Goal: Task Accomplishment & Management: Manage account settings

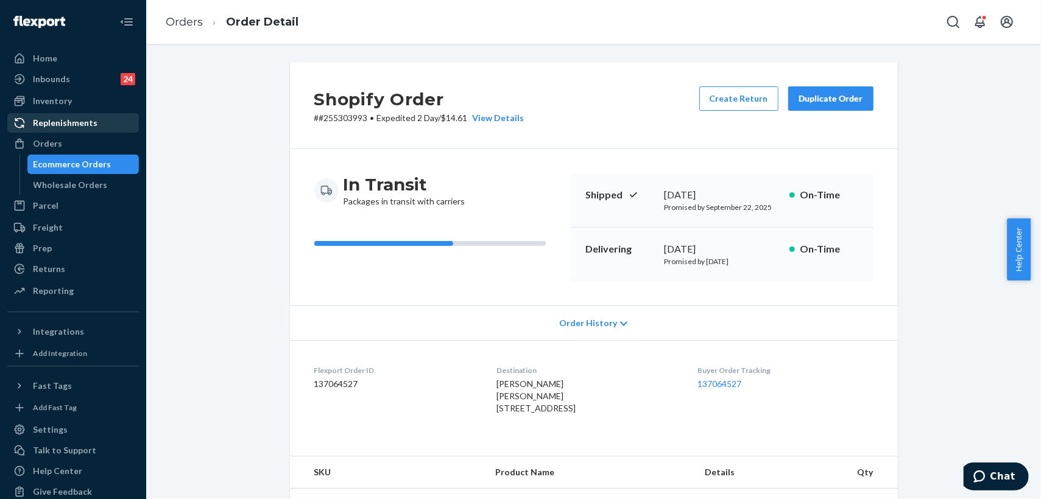
scroll to position [338, 0]
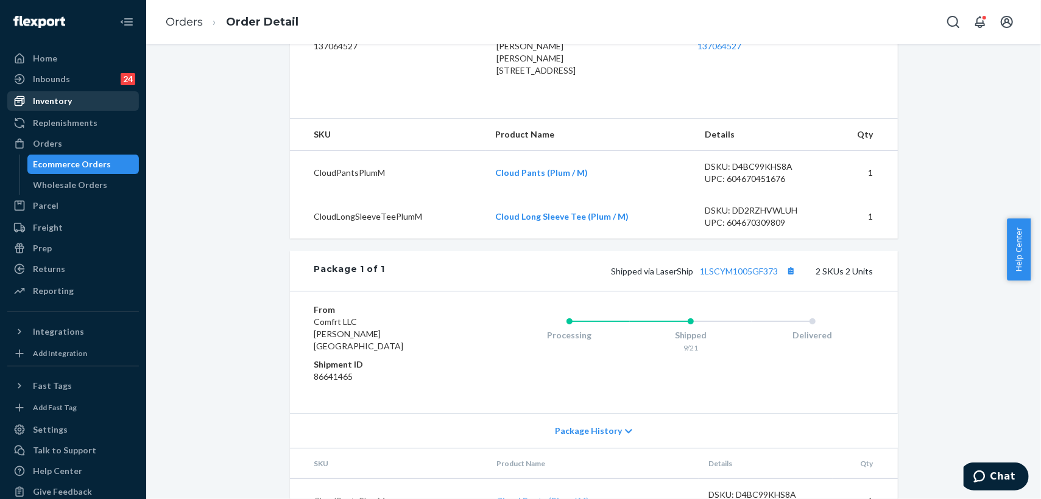
click at [58, 105] on div "Inventory" at bounding box center [52, 101] width 39 height 12
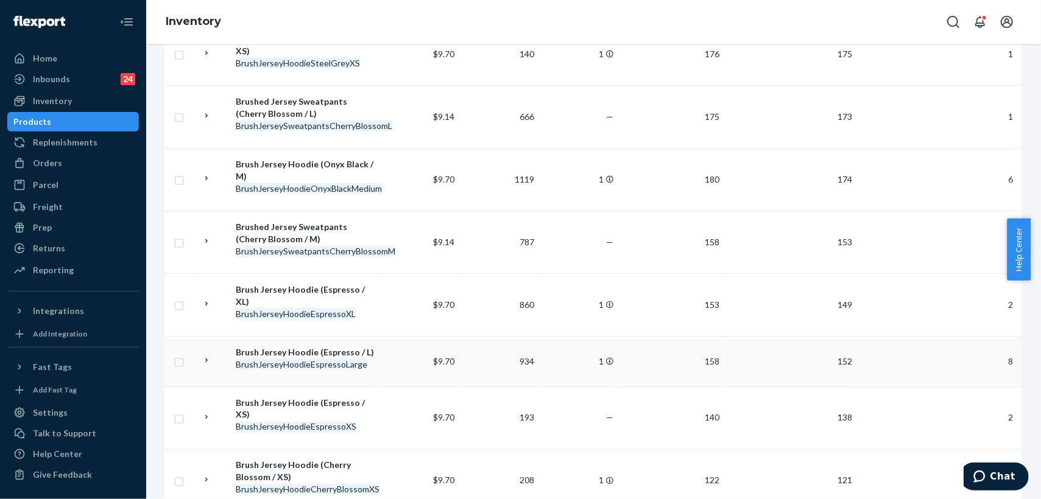
scroll to position [1215, 0]
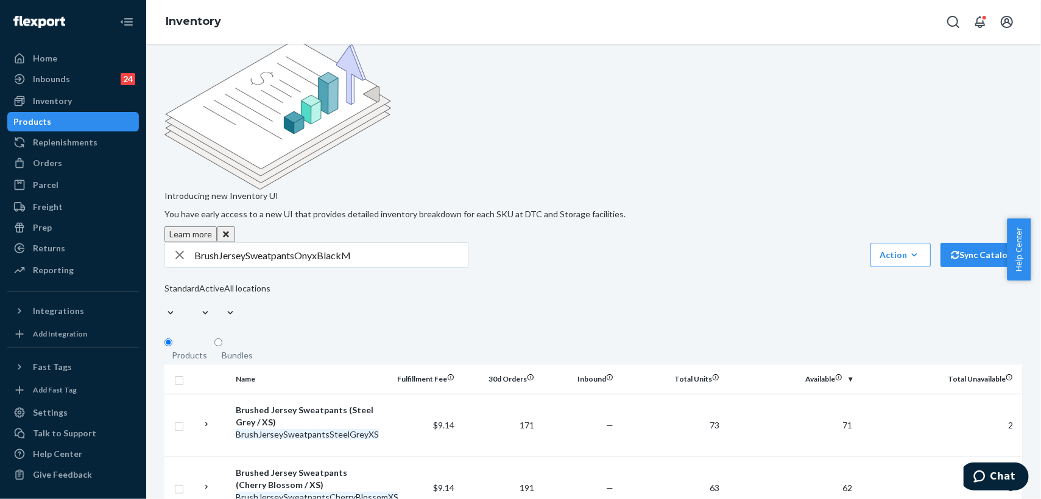
scroll to position [0, 0]
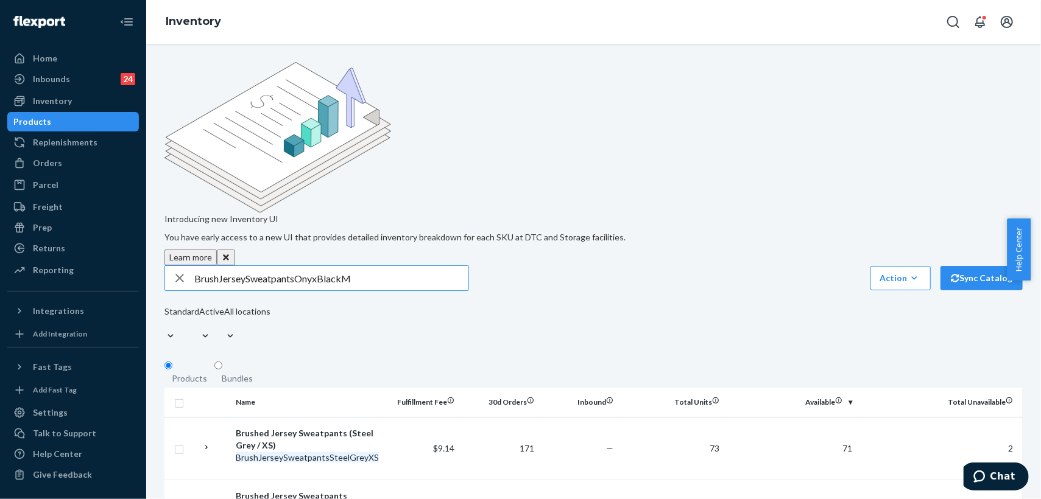
drag, startPoint x: 359, startPoint y: 180, endPoint x: 182, endPoint y: 166, distance: 177.1
paste input "[PERSON_NAME] Cloud Tee"
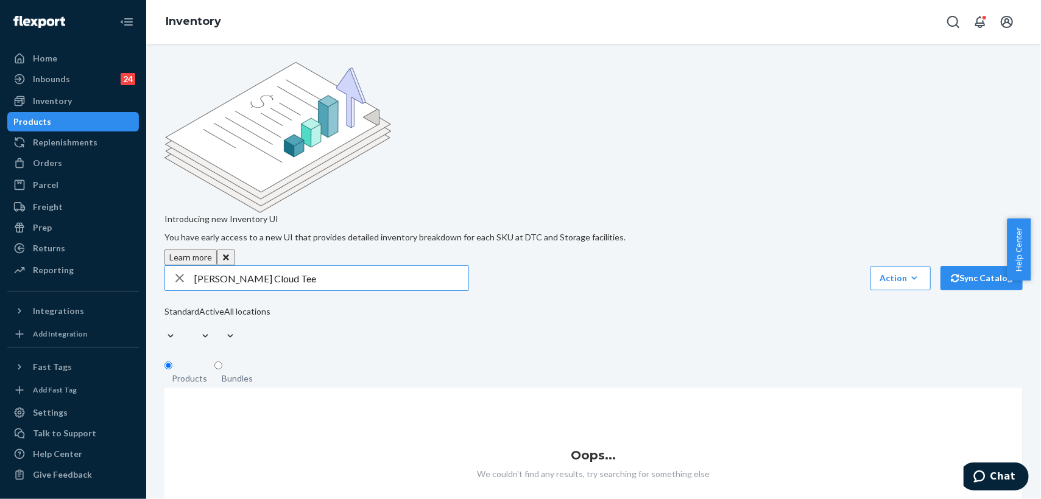
drag, startPoint x: 298, startPoint y: 174, endPoint x: 163, endPoint y: 176, distance: 135.2
click at [163, 176] on div "Introducing new Inventory UI You have early access to a new UI that provides de…" at bounding box center [593, 304] width 876 height 485
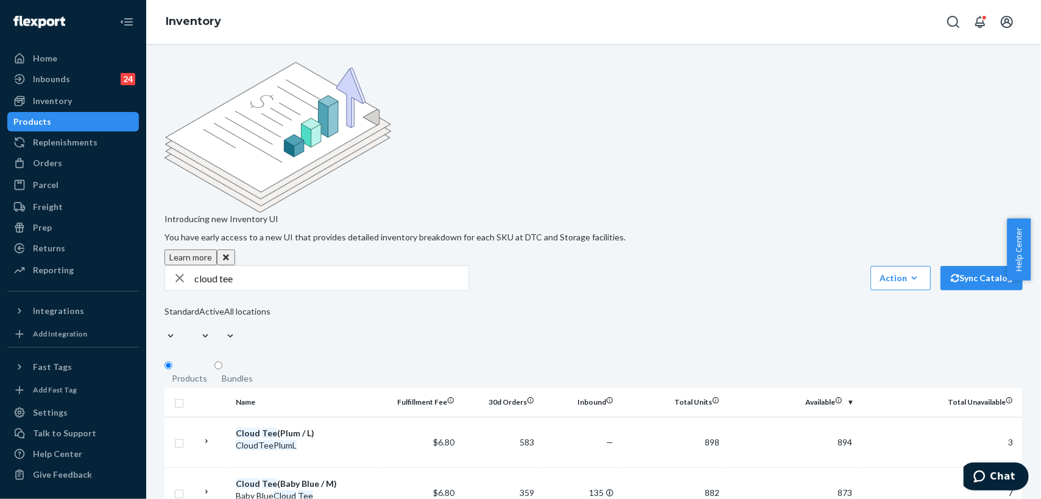
click at [282, 266] on input "cloud tee" at bounding box center [331, 278] width 274 height 24
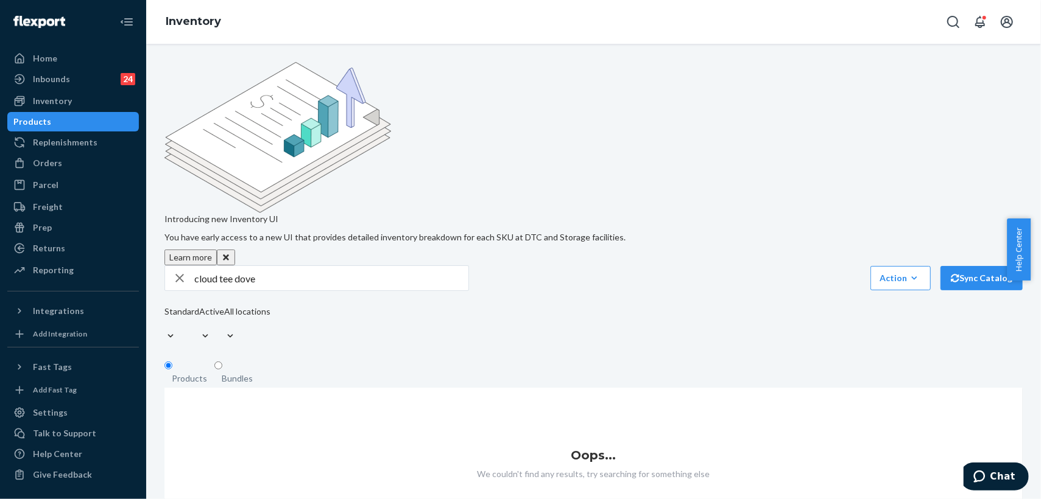
click at [282, 266] on input "cloud tee dove" at bounding box center [331, 278] width 274 height 24
drag, startPoint x: 284, startPoint y: 181, endPoint x: 233, endPoint y: 178, distance: 51.9
click at [233, 266] on input "cloud tee (dove/m)" at bounding box center [331, 278] width 274 height 24
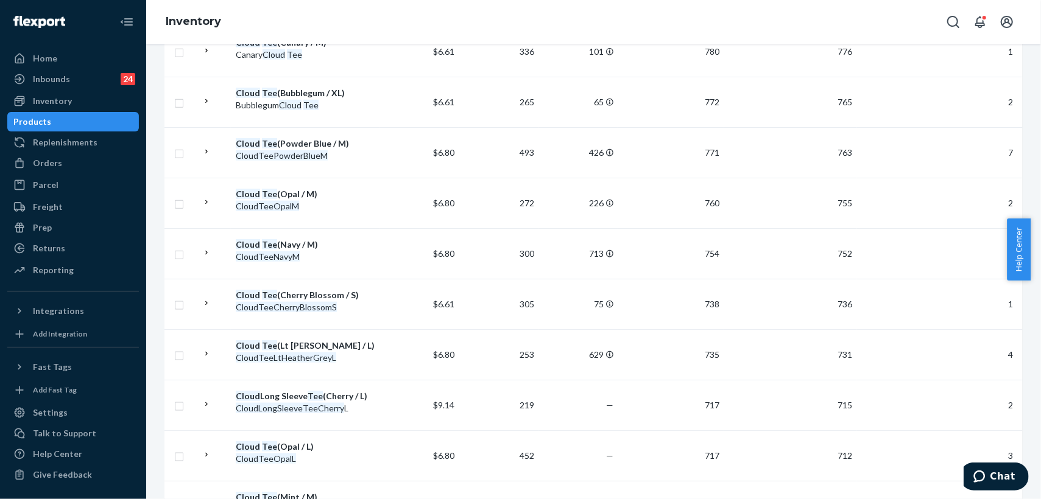
scroll to position [995, 0]
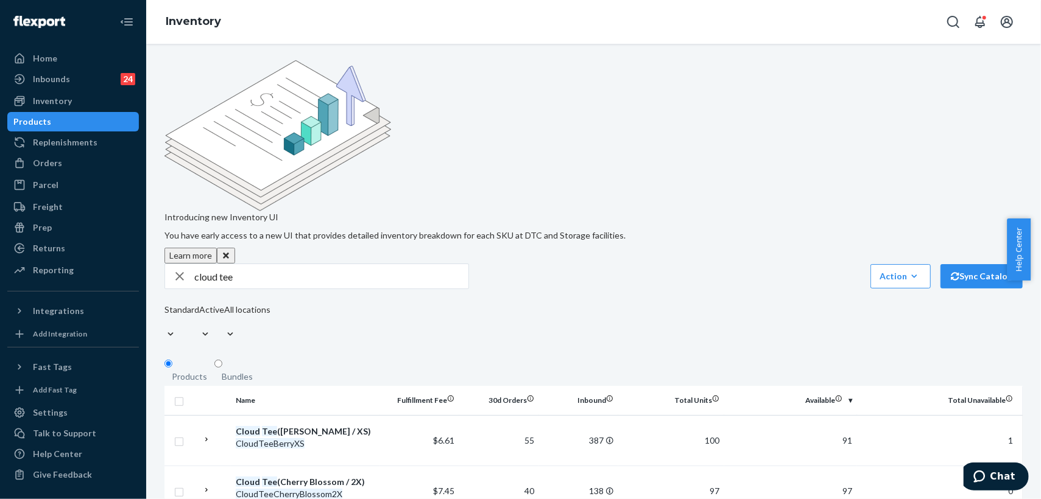
scroll to position [0, 0]
drag, startPoint x: 295, startPoint y: 186, endPoint x: 172, endPoint y: 172, distance: 123.1
click at [172, 266] on div "cloud tee" at bounding box center [316, 278] width 303 height 24
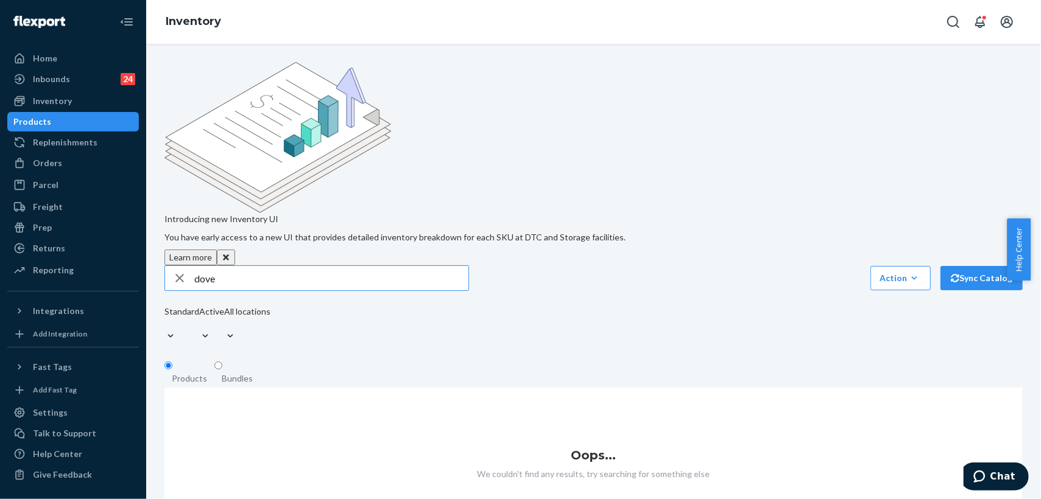
drag, startPoint x: 258, startPoint y: 181, endPoint x: 164, endPoint y: 170, distance: 95.0
click at [164, 265] on div "dove" at bounding box center [316, 278] width 304 height 26
paste input "CloudPantsDoveM"
type input "CloudPantsDoveM"
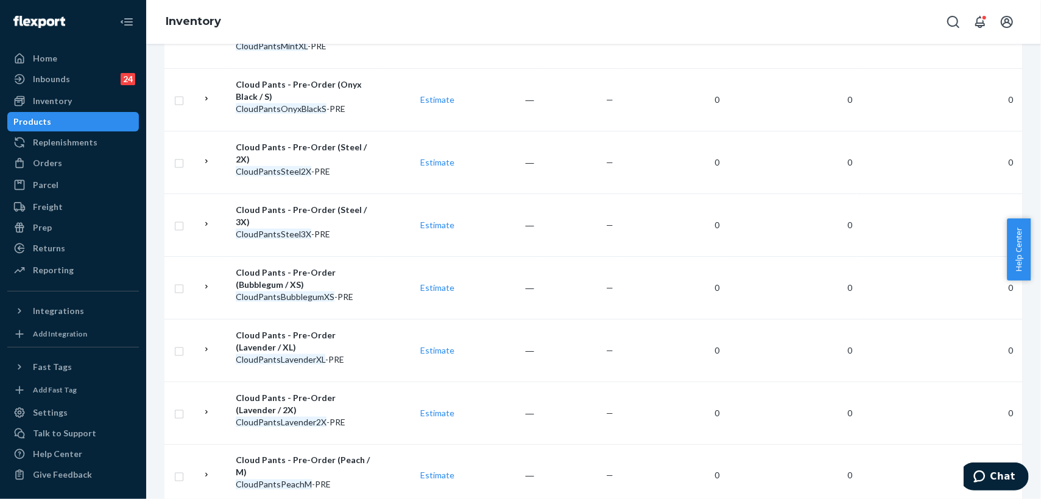
scroll to position [1154, 0]
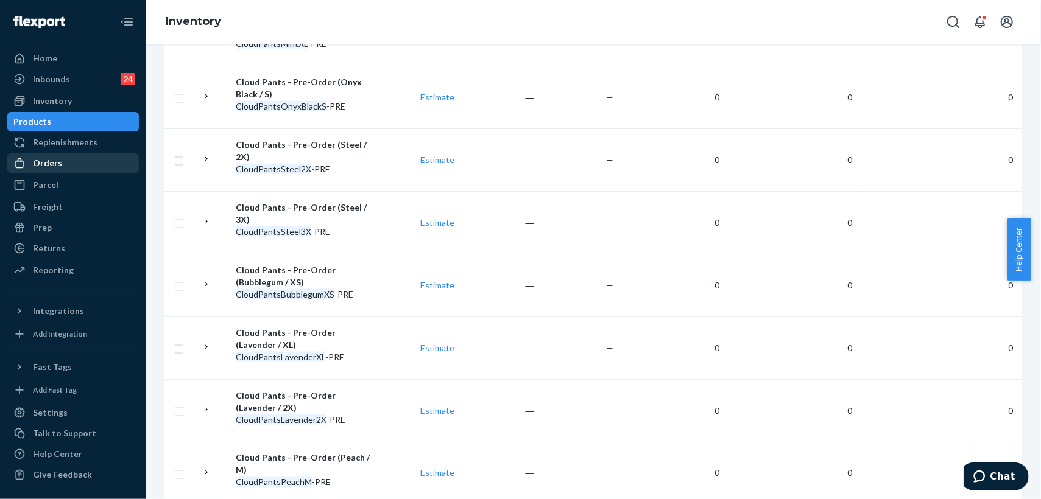
click at [45, 162] on div "Orders" at bounding box center [47, 163] width 29 height 12
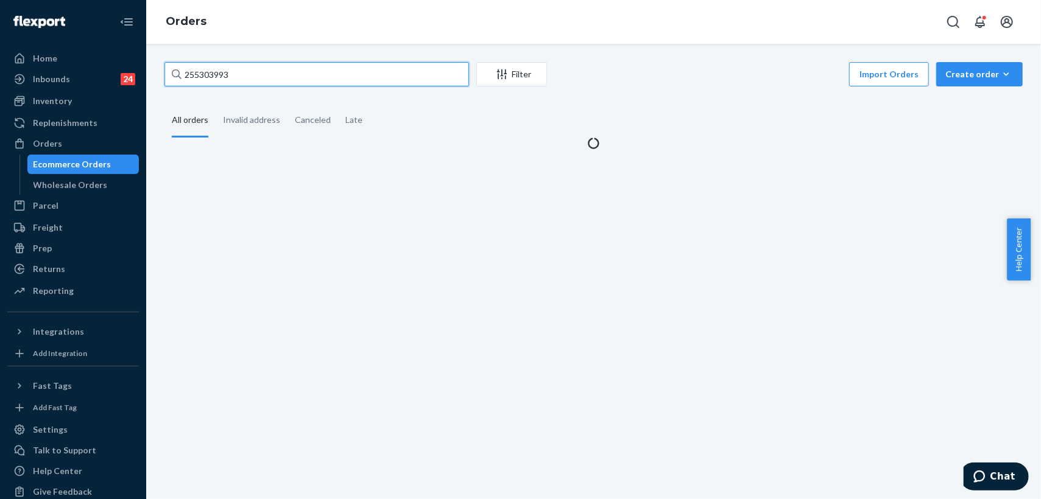
click at [151, 67] on div "255303993 Filter Import Orders Create order Ecommerce order Removal order All o…" at bounding box center [593, 271] width 894 height 455
paste input "271288"
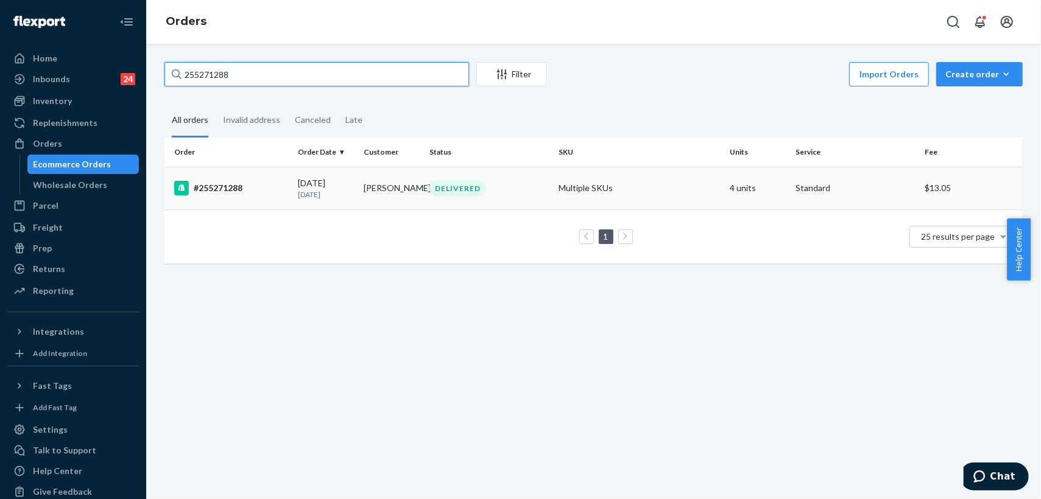
type input "255271288"
click at [289, 194] on td "#255271288" at bounding box center [228, 188] width 128 height 43
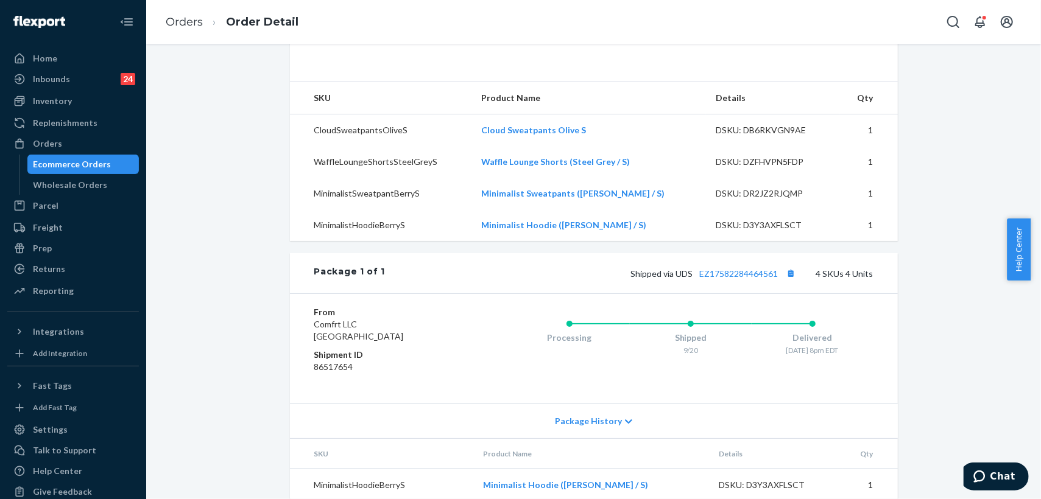
scroll to position [160, 0]
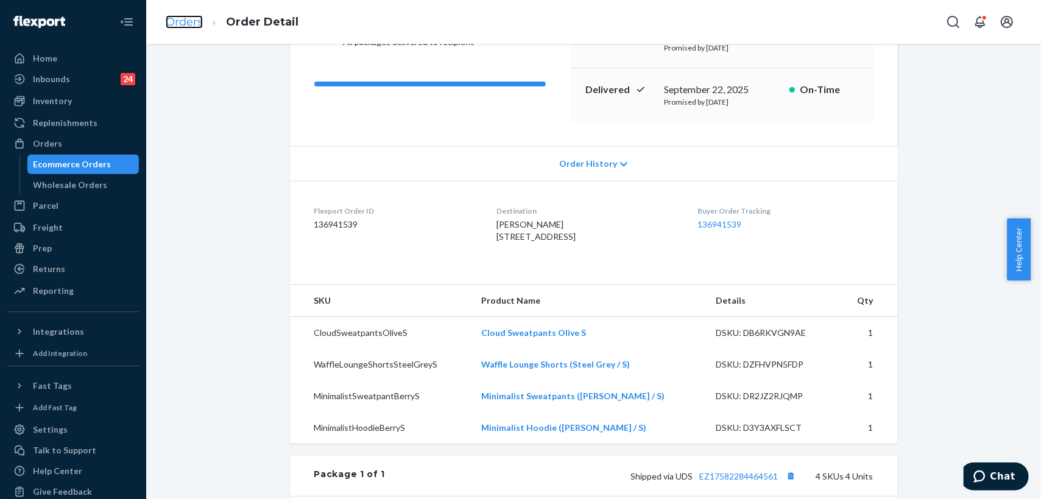
click at [190, 18] on link "Orders" at bounding box center [184, 21] width 37 height 13
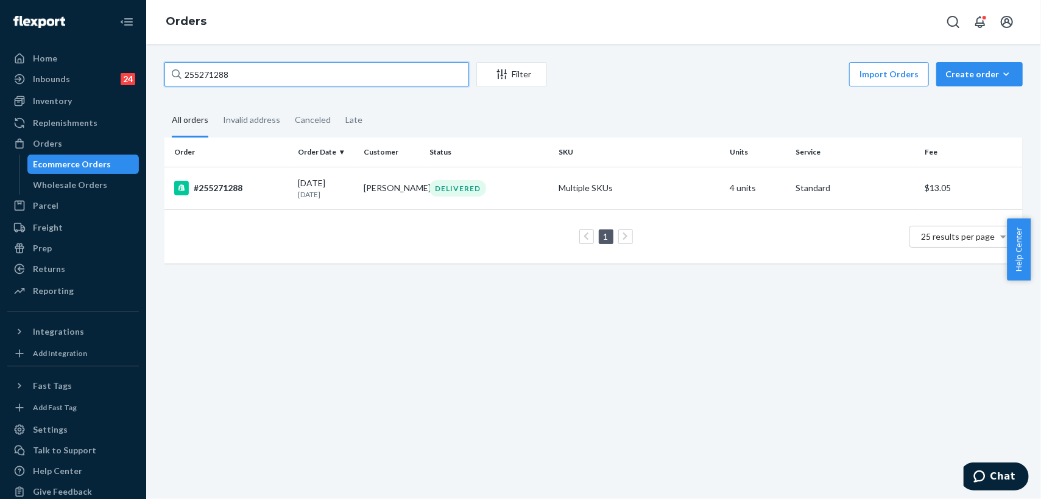
drag, startPoint x: 224, startPoint y: 72, endPoint x: 166, endPoint y: 62, distance: 58.8
click at [166, 62] on input "255271288" at bounding box center [316, 74] width 304 height 24
paste input "46496"
type input "255246496"
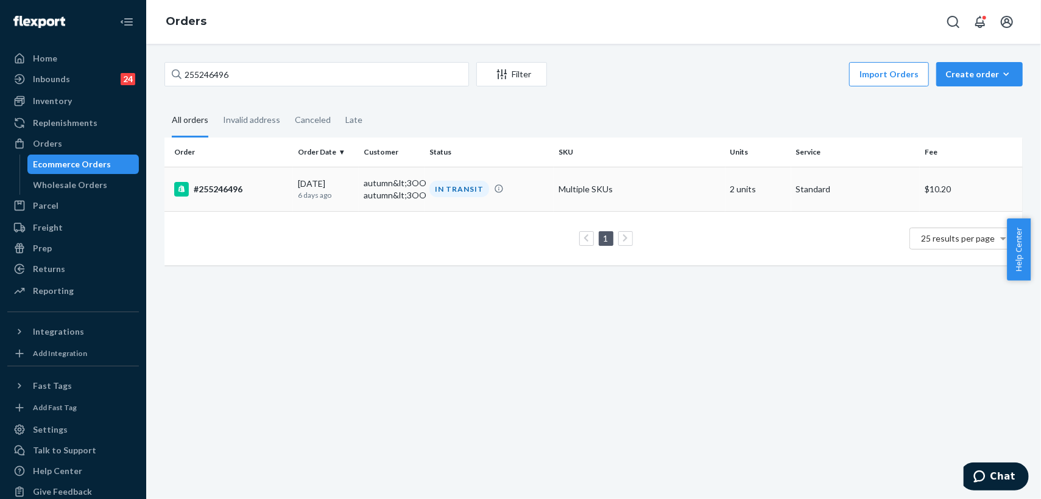
click at [281, 181] on td "#255246496" at bounding box center [228, 189] width 128 height 44
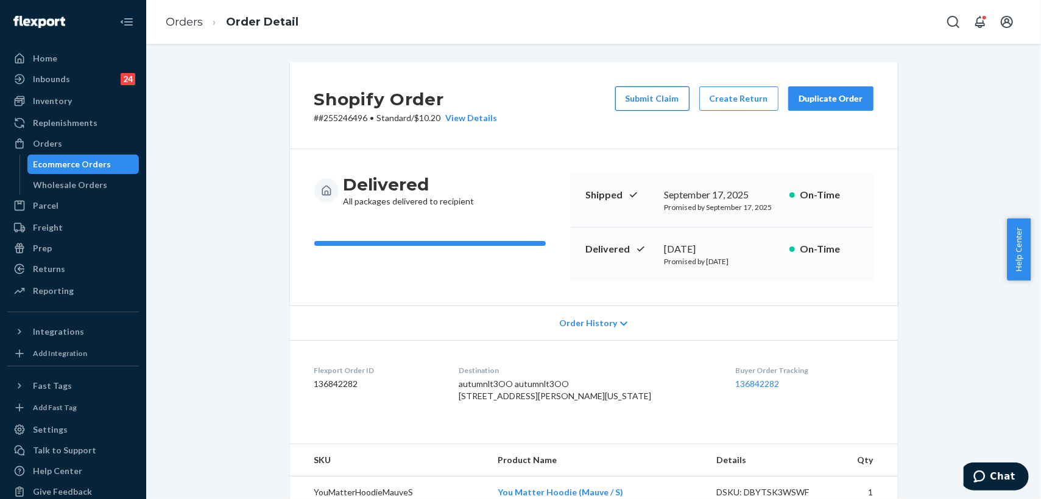
click at [646, 101] on button "Submit Claim" at bounding box center [652, 98] width 74 height 24
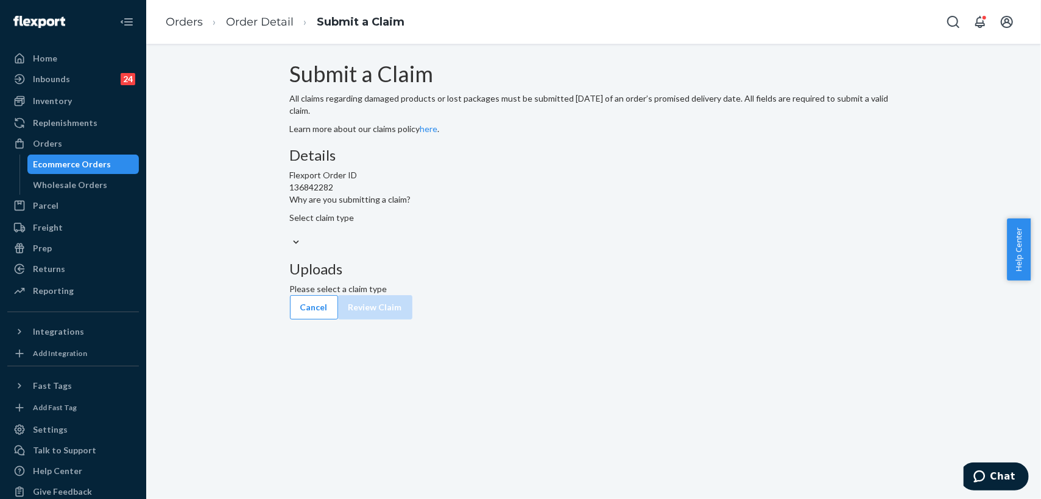
click at [518, 249] on div at bounding box center [594, 242] width 608 height 13
click at [291, 236] on input "Why are you submitting a claim? Select claim type" at bounding box center [290, 230] width 1 height 12
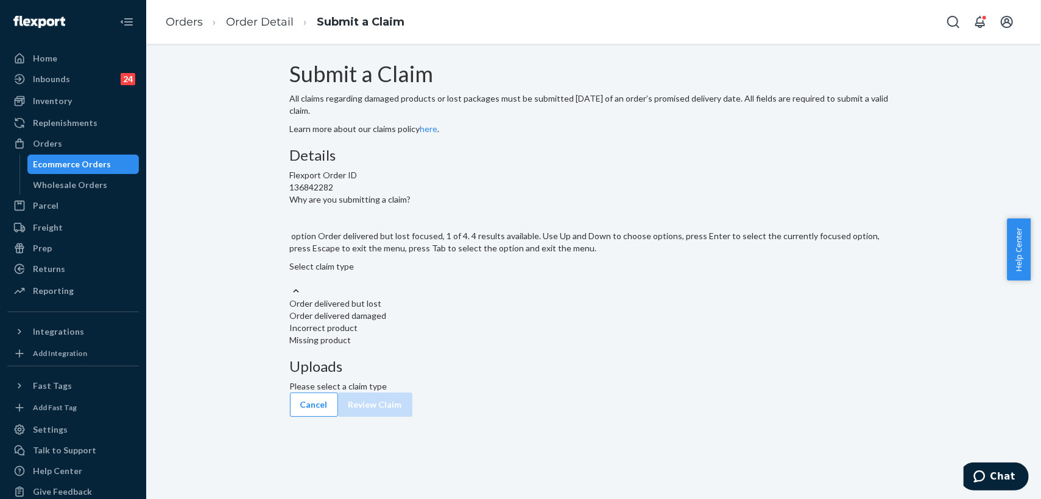
click at [475, 310] on div "Order delivered but lost" at bounding box center [594, 304] width 608 height 12
click at [291, 285] on input "Why are you submitting a claim? option Order delivered but lost focused, 1 of 4…" at bounding box center [290, 279] width 1 height 12
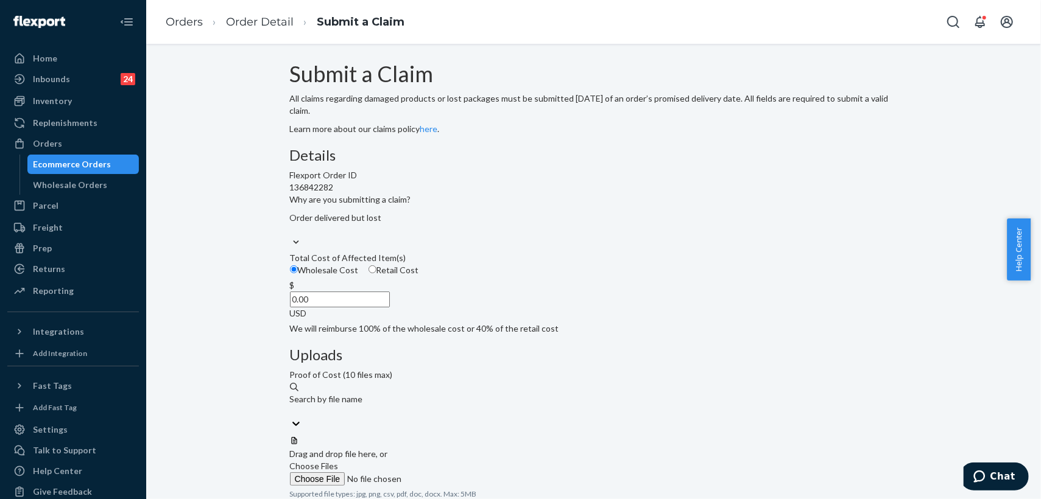
click at [390, 307] on input "0.00" at bounding box center [340, 300] width 100 height 16
type input "94.00"
click at [532, 264] on div "Total Cost of Affected Item(s)" at bounding box center [594, 258] width 608 height 12
click at [298, 273] on input "Wholesale Cost" at bounding box center [294, 269] width 8 height 8
click at [339, 461] on span "Choose Files" at bounding box center [314, 466] width 49 height 10
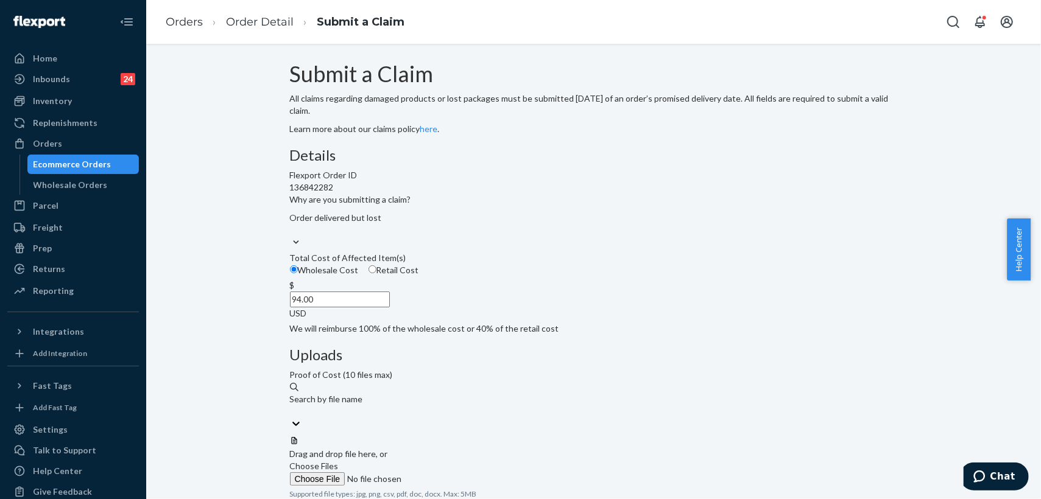
click at [455, 472] on input "Choose Files" at bounding box center [373, 478] width 166 height 13
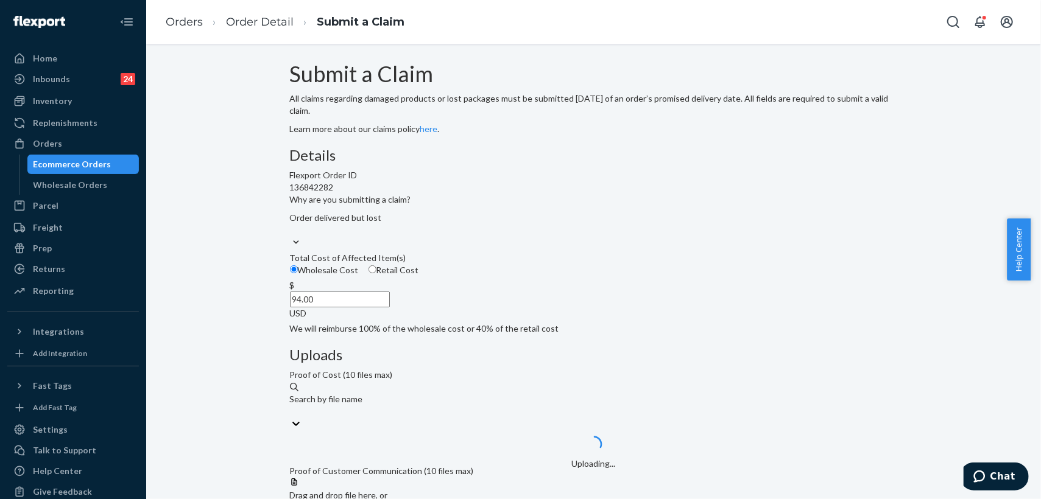
scroll to position [68, 0]
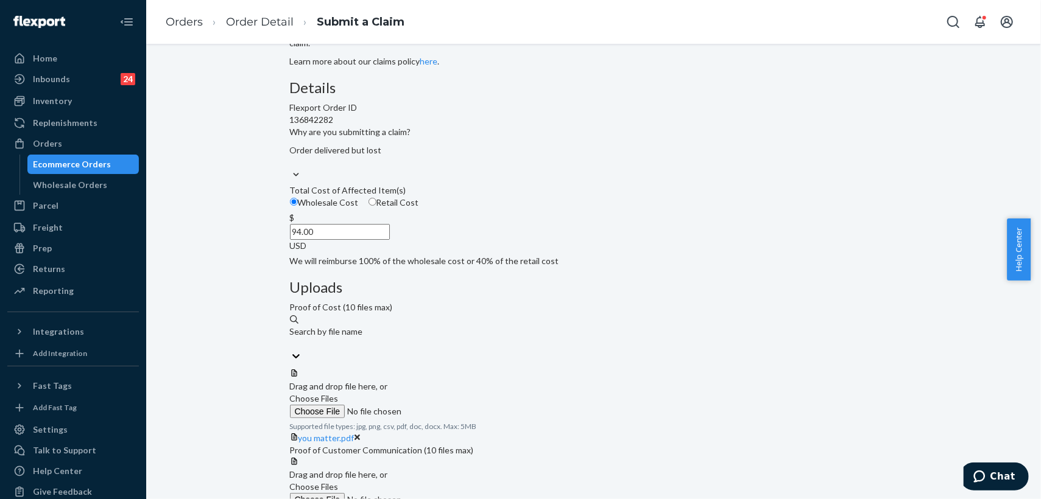
click at [339, 393] on span "Choose Files" at bounding box center [314, 398] width 49 height 10
click at [455, 405] on input "Choose Files" at bounding box center [373, 411] width 166 height 13
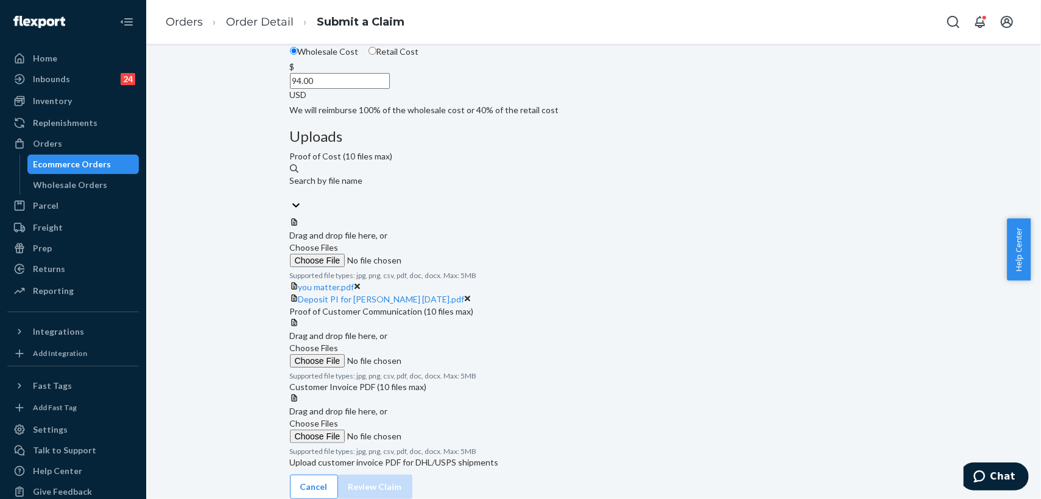
scroll to position [338, 0]
click at [339, 343] on span "Choose Files" at bounding box center [314, 348] width 49 height 10
click at [455, 354] on input "Choose Files" at bounding box center [373, 360] width 166 height 13
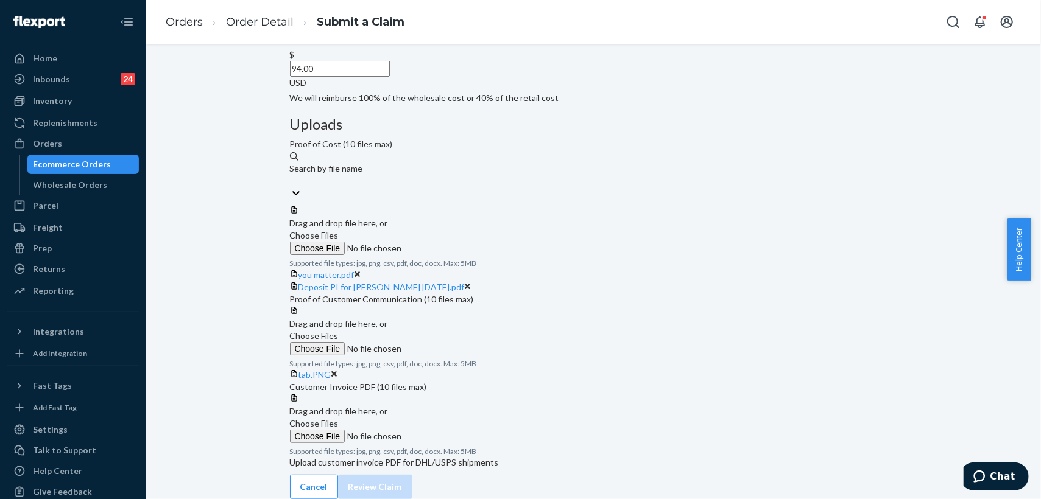
click at [455, 443] on label "Choose Files" at bounding box center [373, 431] width 166 height 26
click at [455, 443] on input "Choose Files" at bounding box center [373, 436] width 166 height 13
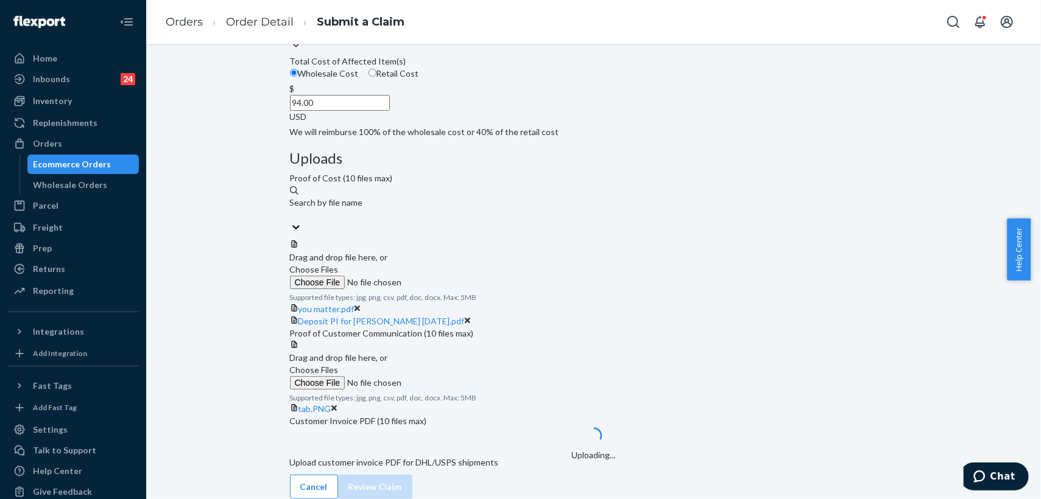
scroll to position [424, 0]
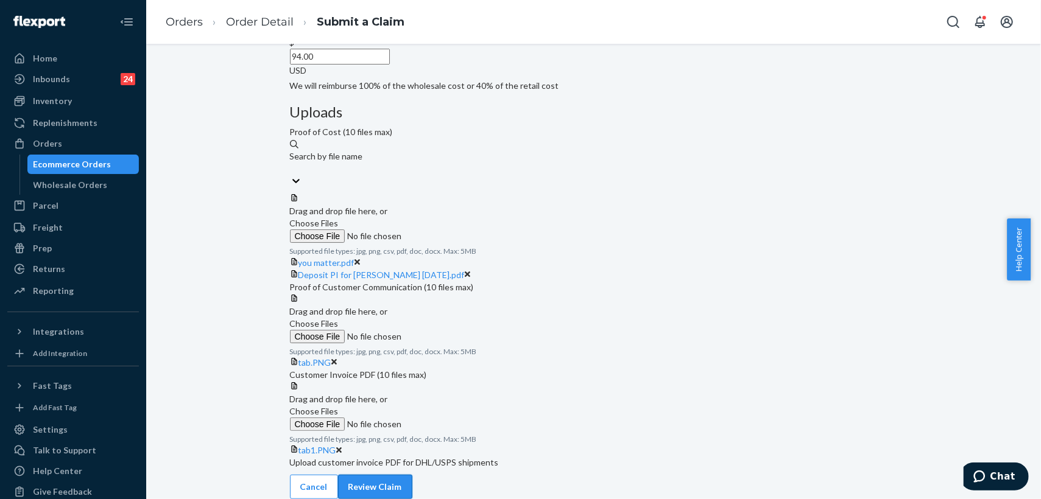
click at [412, 478] on button "Review Claim" at bounding box center [375, 487] width 74 height 24
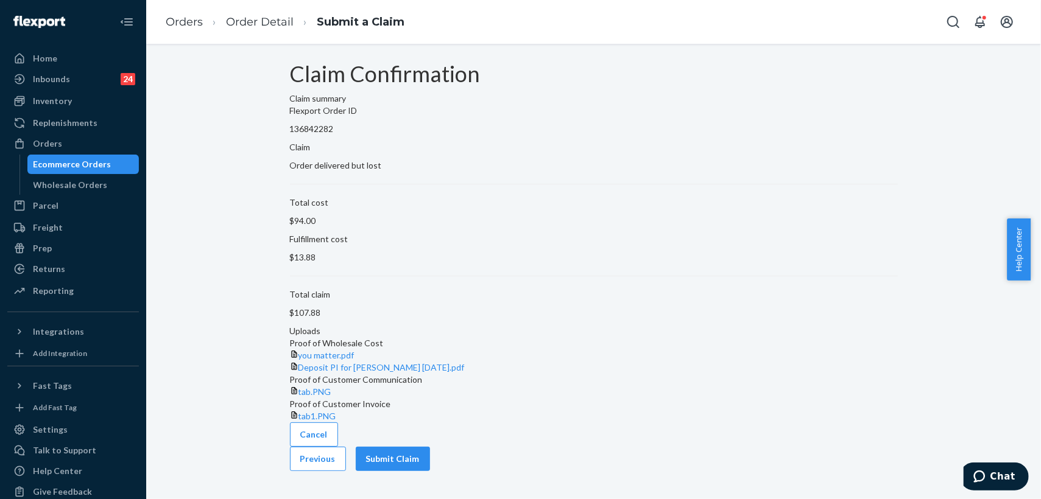
scroll to position [83, 0]
click at [430, 471] on button "Submit Claim" at bounding box center [393, 459] width 74 height 24
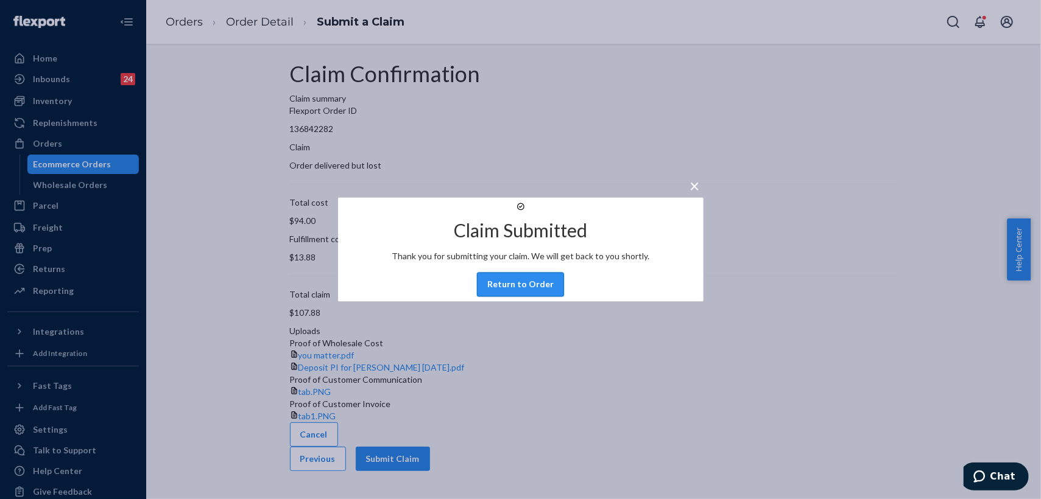
click at [532, 297] on button "Return to Order" at bounding box center [520, 285] width 87 height 24
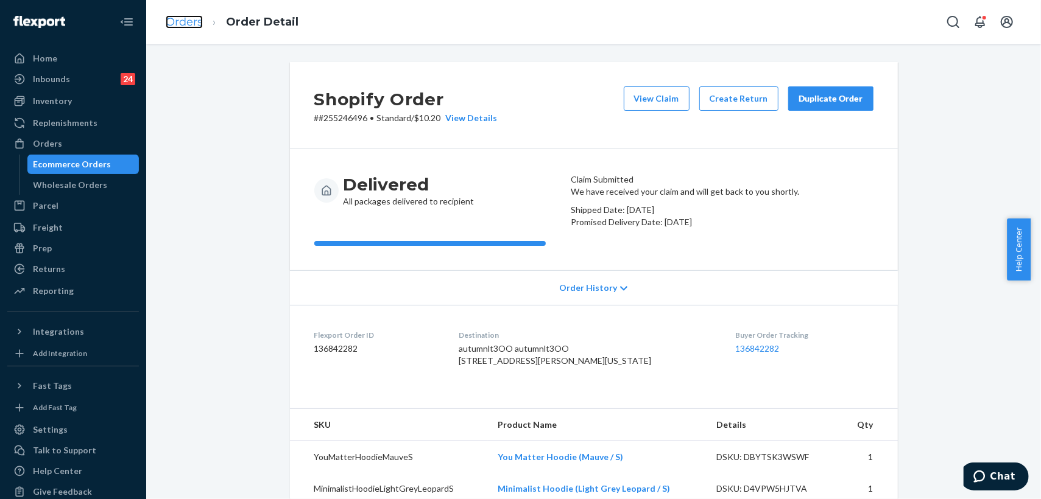
click at [190, 25] on link "Orders" at bounding box center [184, 21] width 37 height 13
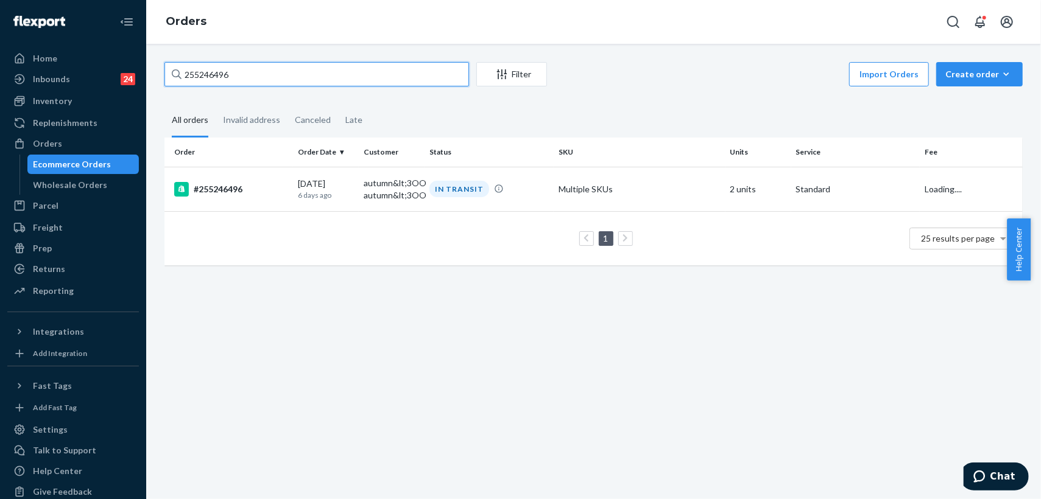
click at [185, 76] on input "255246496" at bounding box center [316, 74] width 304 height 24
paste input "63768"
type input "255263768"
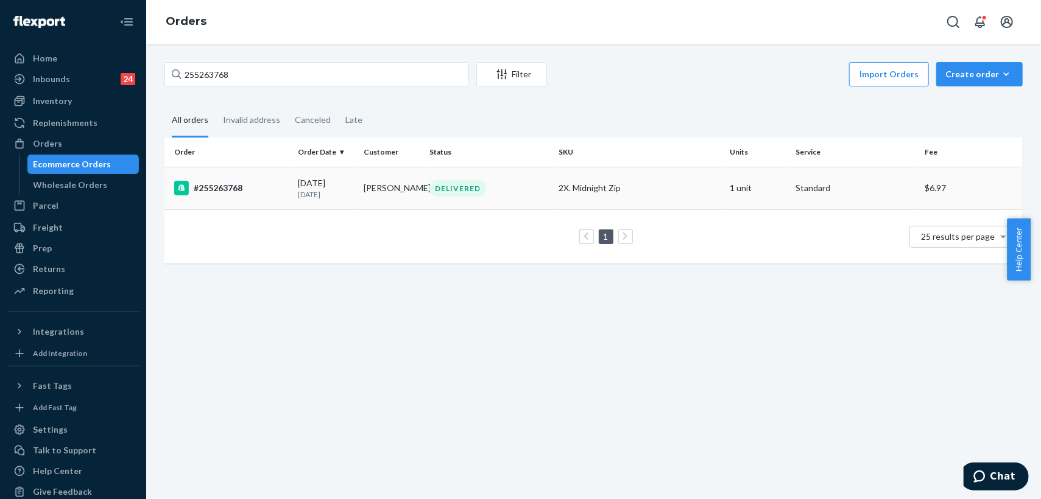
click at [424, 195] on td "DELIVERED" at bounding box center [488, 188] width 128 height 43
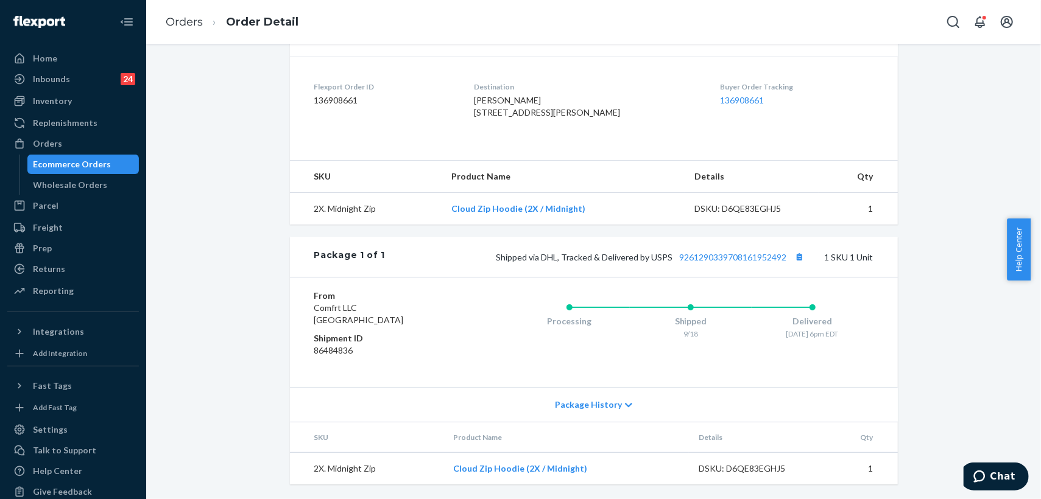
scroll to position [37, 0]
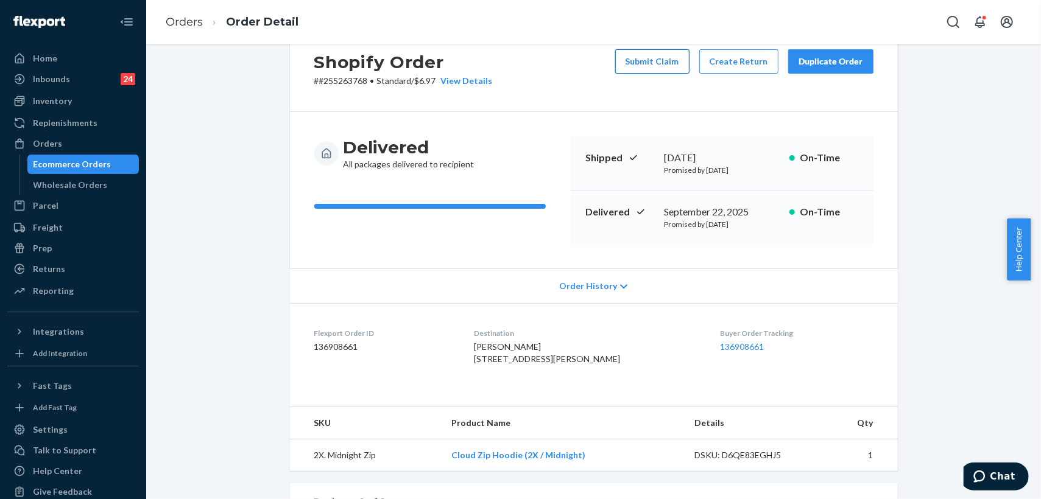
click at [667, 62] on button "Submit Claim" at bounding box center [652, 61] width 74 height 24
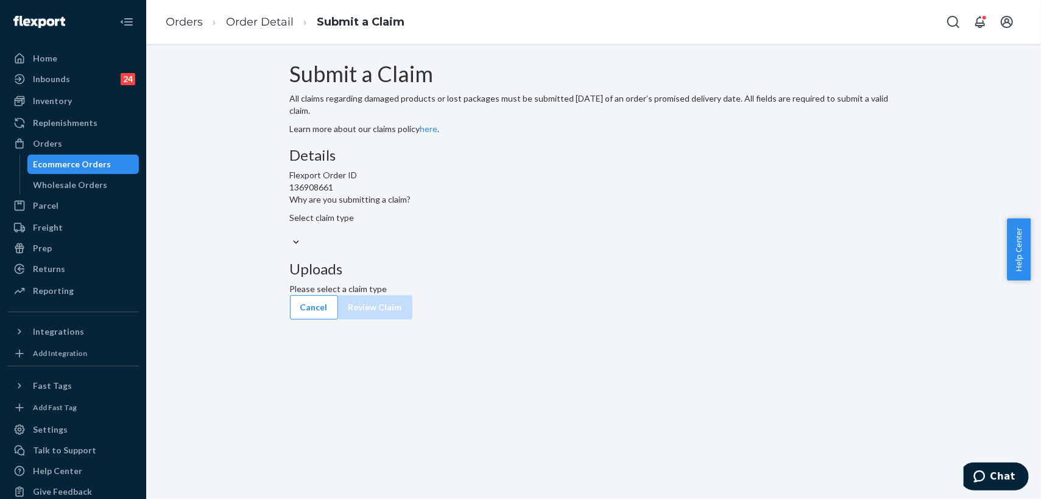
click at [515, 236] on div "Select claim type" at bounding box center [594, 224] width 608 height 24
click at [291, 236] on input "Why are you submitting a claim? Select claim type" at bounding box center [290, 230] width 1 height 12
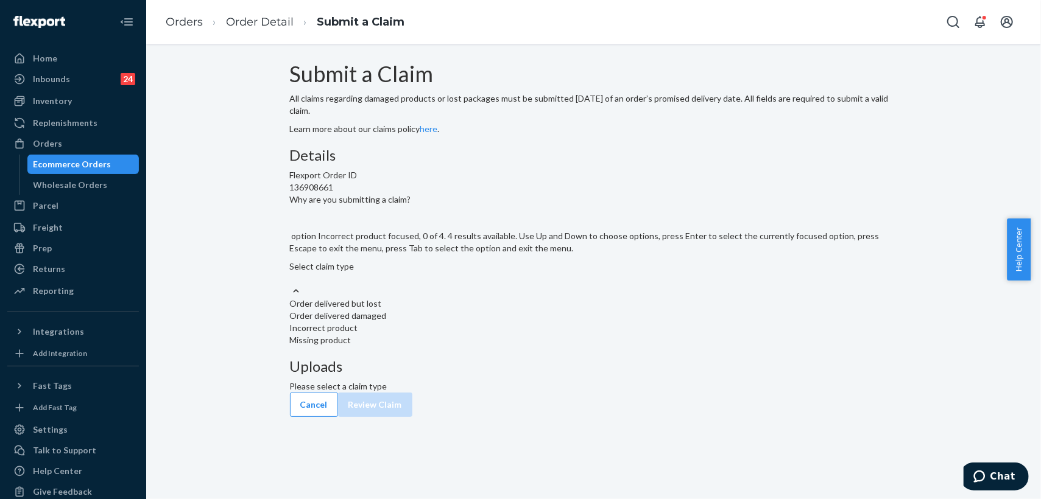
click at [451, 334] on div "Incorrect product" at bounding box center [594, 328] width 608 height 12
click at [291, 285] on input "Why are you submitting a claim? option Incorrect product focused, 0 of 4. 4 res…" at bounding box center [290, 279] width 1 height 12
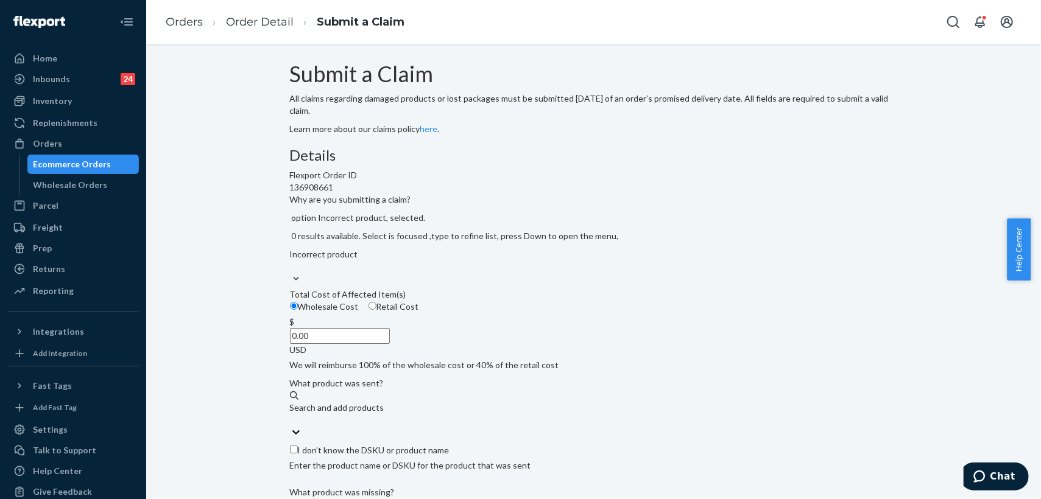
click at [390, 344] on input "0.00" at bounding box center [340, 336] width 100 height 16
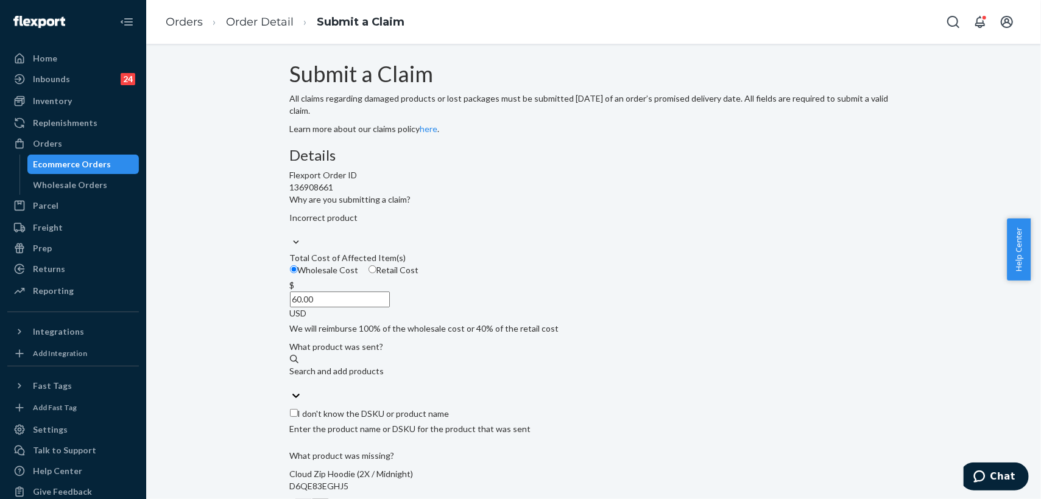
type input "60.00"
click at [538, 279] on div "Wholesale Cost Retail Cost" at bounding box center [593, 271] width 617 height 15
click at [298, 273] on input "Wholesale Cost" at bounding box center [294, 269] width 8 height 8
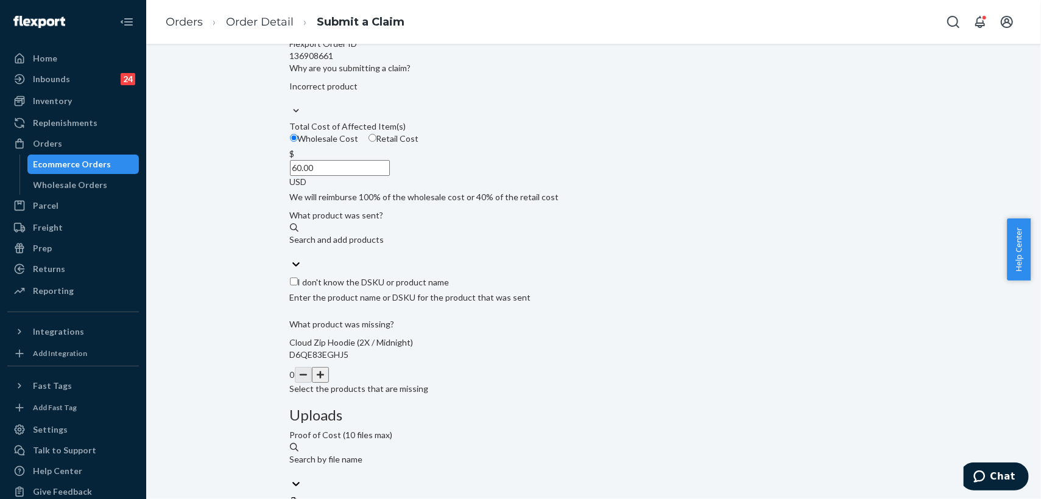
scroll to position [135, 0]
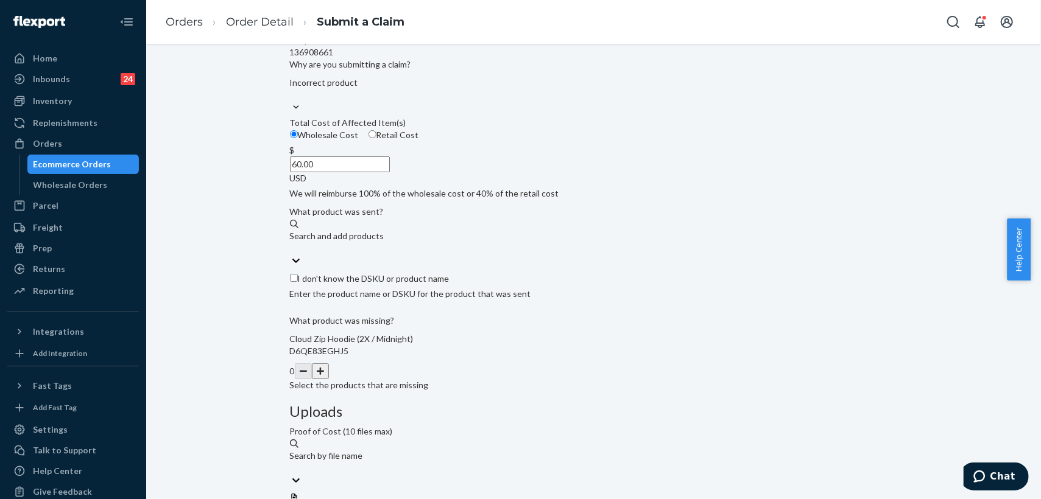
click at [337, 285] on label "I don't know the DSKU or product name" at bounding box center [594, 279] width 608 height 12
click at [298, 282] on input "I don't know the DSKU or product name" at bounding box center [294, 278] width 8 height 8
checkbox input "true"
click at [329, 379] on button "button" at bounding box center [320, 371] width 17 height 16
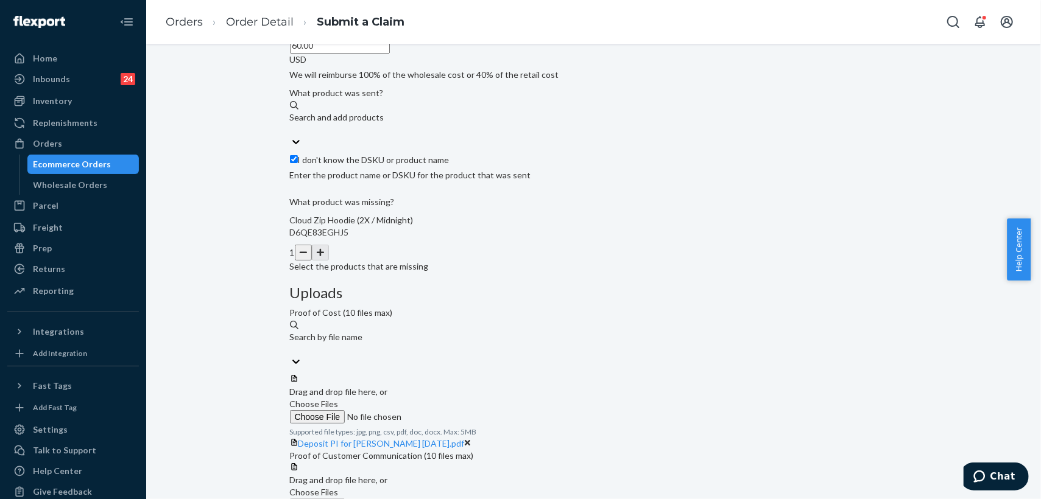
scroll to position [307, 0]
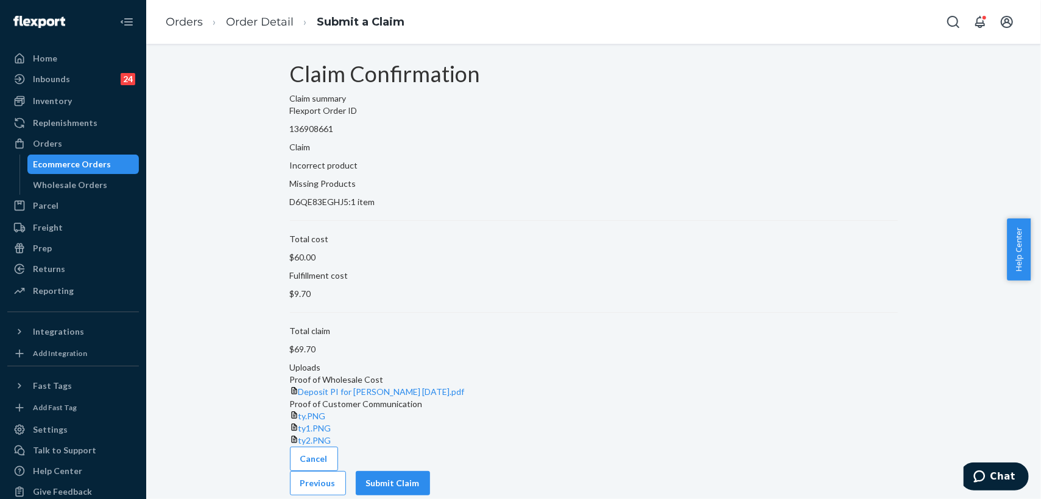
scroll to position [52, 0]
click at [430, 476] on button "Submit Claim" at bounding box center [393, 483] width 74 height 24
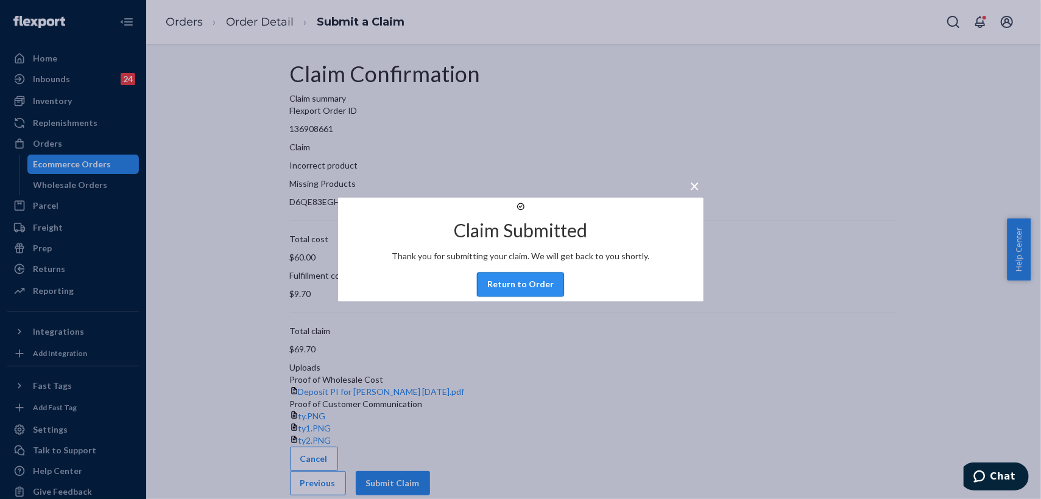
click at [511, 297] on button "Return to Order" at bounding box center [520, 285] width 87 height 24
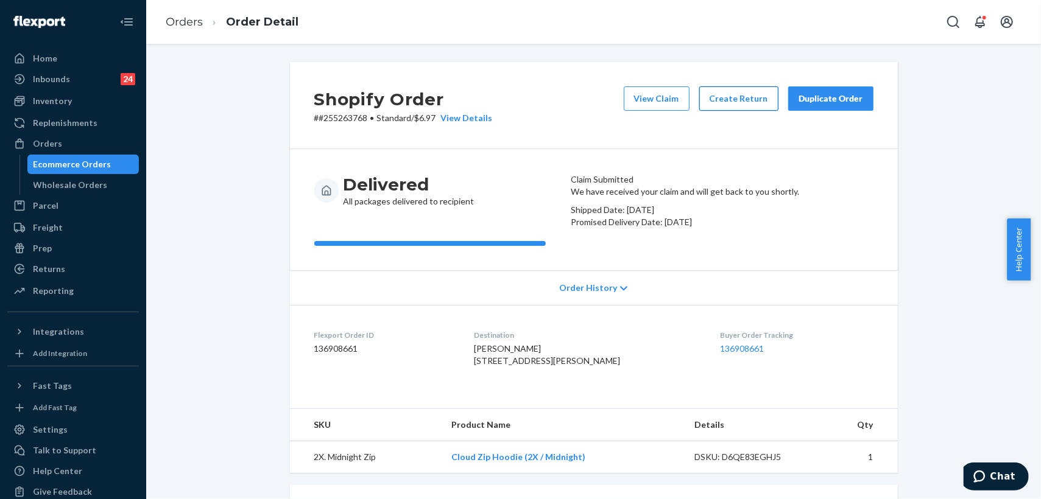
click at [740, 99] on button "Create Return" at bounding box center [738, 98] width 79 height 24
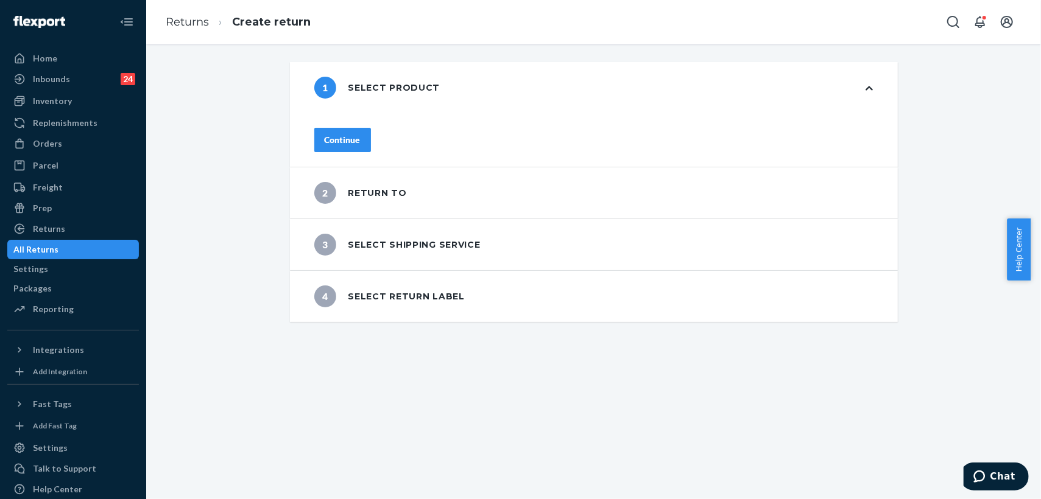
click at [360, 134] on div "Continue" at bounding box center [343, 140] width 36 height 12
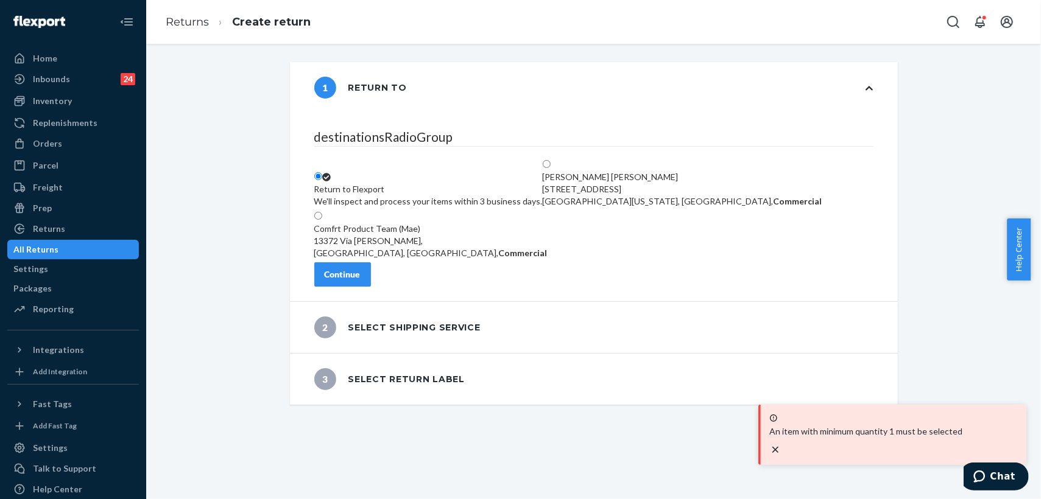
click at [371, 287] on button "Continue" at bounding box center [342, 274] width 57 height 24
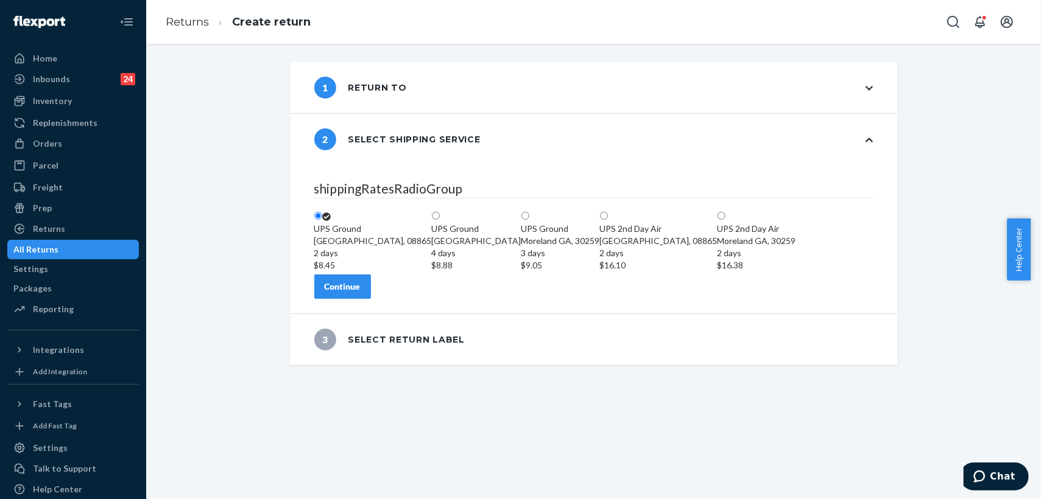
click at [360, 293] on div "Continue" at bounding box center [343, 287] width 36 height 12
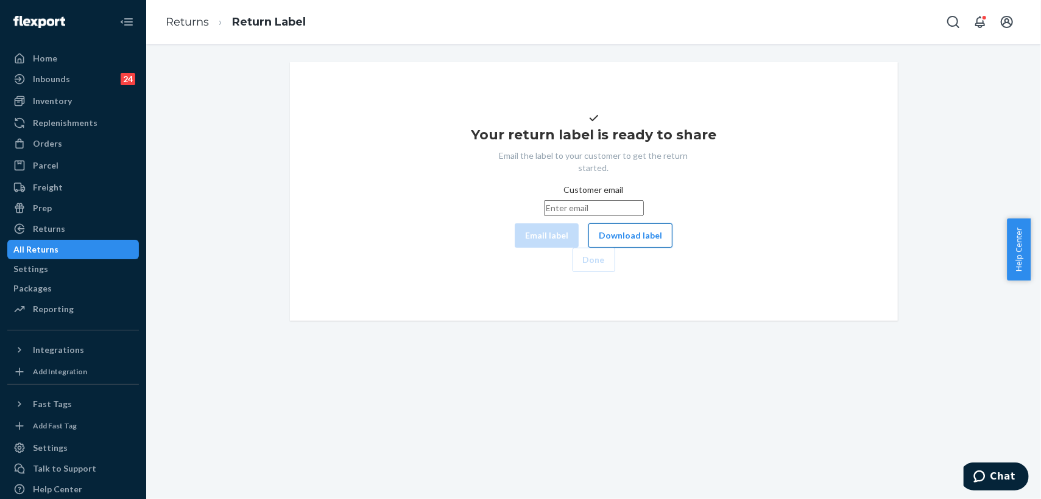
click at [588, 248] on button "Download label" at bounding box center [630, 235] width 84 height 24
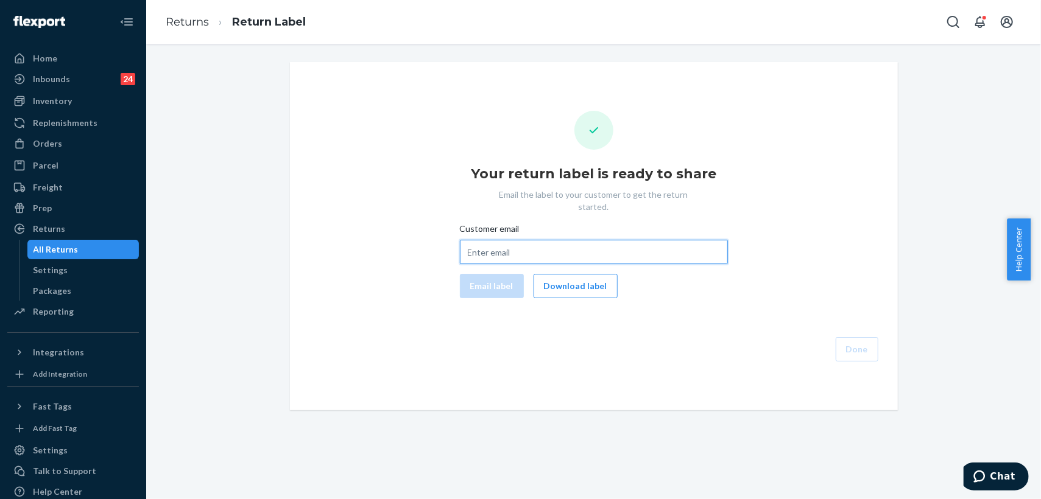
click at [594, 240] on input "Customer email" at bounding box center [594, 252] width 268 height 24
paste input "[EMAIL_ADDRESS][DOMAIN_NAME]"
type input "[EMAIL_ADDRESS][DOMAIN_NAME]"
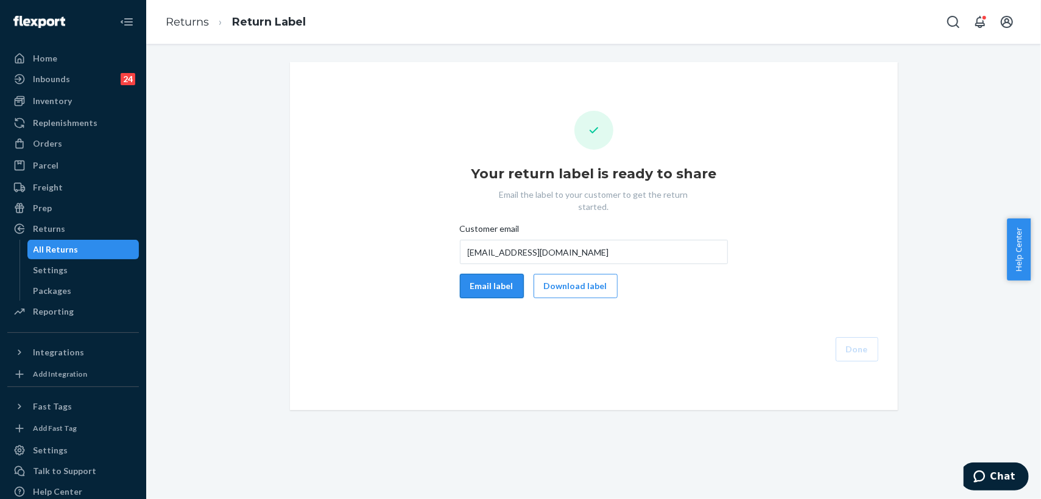
click at [488, 274] on button "Email label" at bounding box center [492, 286] width 64 height 24
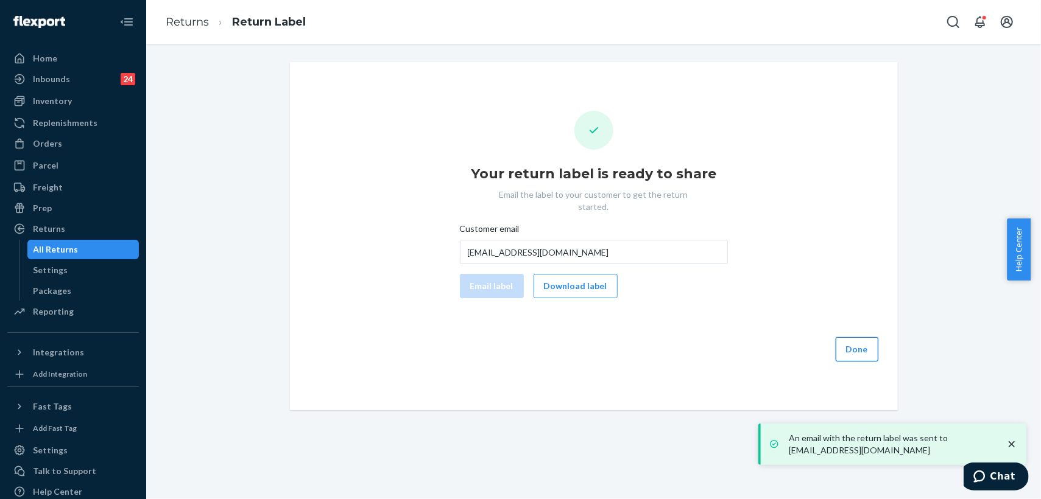
click at [858, 337] on button "Done" at bounding box center [856, 349] width 43 height 24
